Goal: Navigation & Orientation: Go to known website

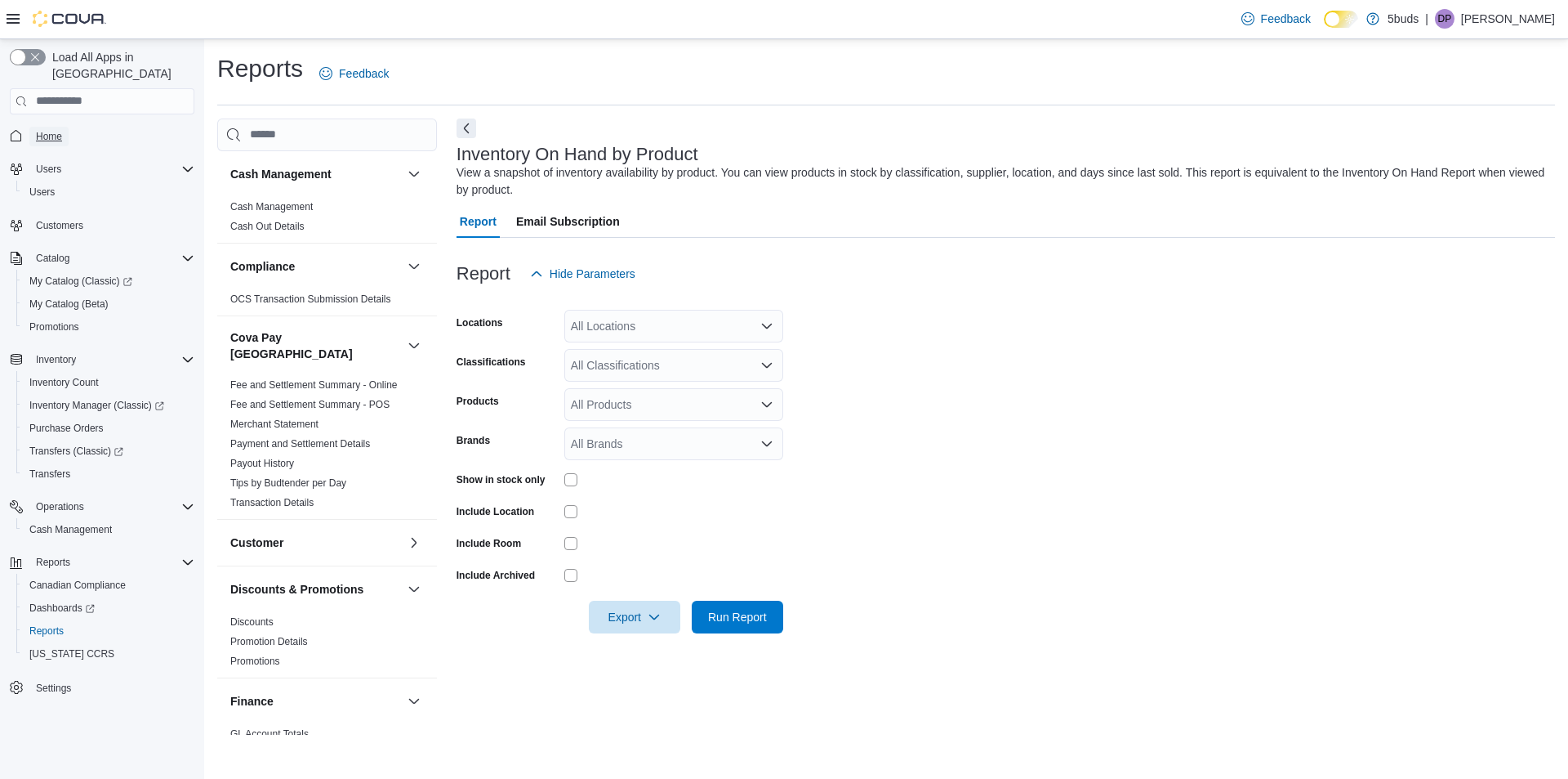
click at [51, 130] on span "Home" at bounding box center [49, 135] width 26 height 13
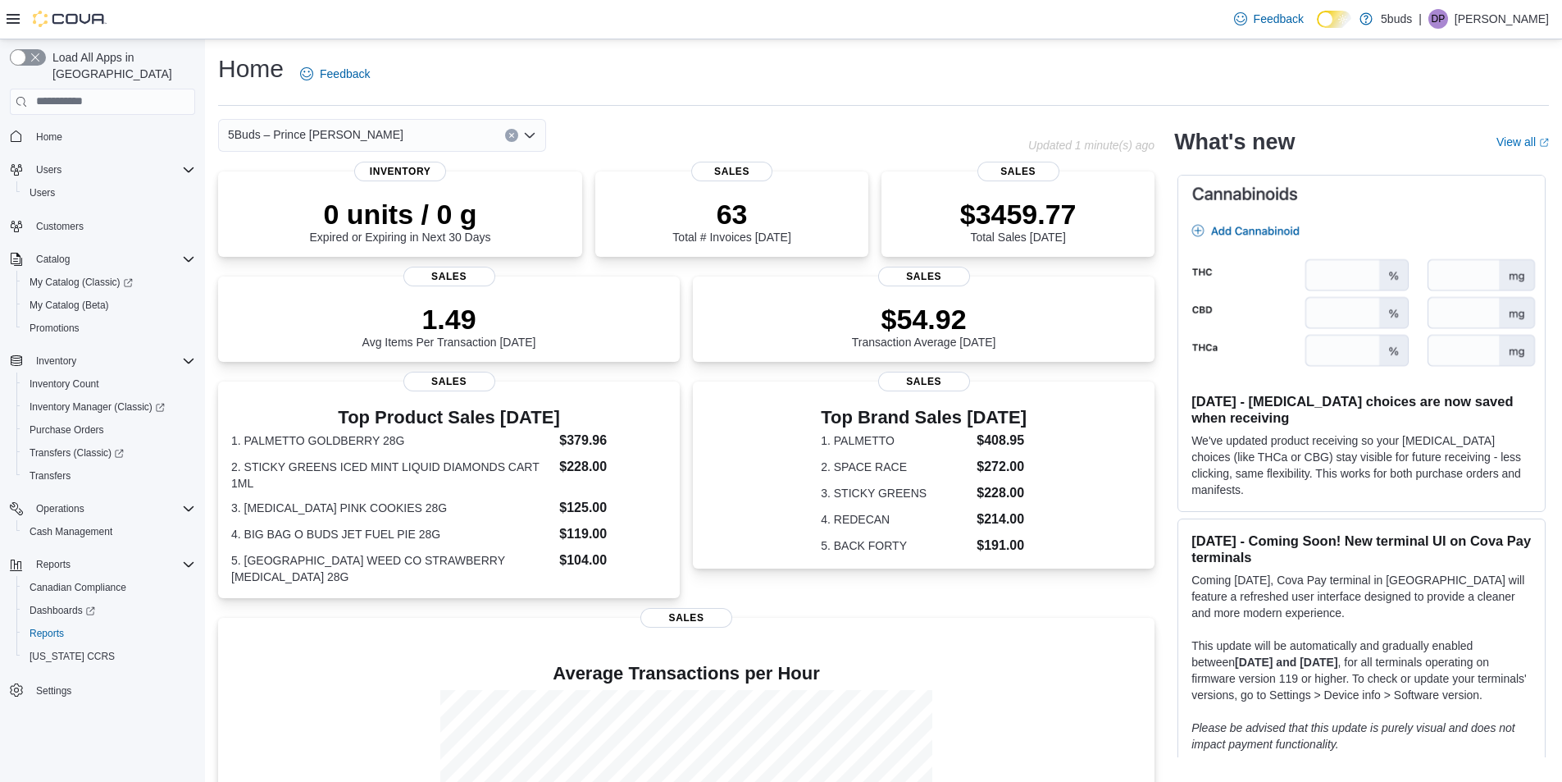
click at [1521, 21] on p "[PERSON_NAME]" at bounding box center [1502, 19] width 94 height 20
click at [1442, 162] on span "Sign Out" at bounding box center [1443, 161] width 44 height 16
